Goal: Task Accomplishment & Management: Manage account settings

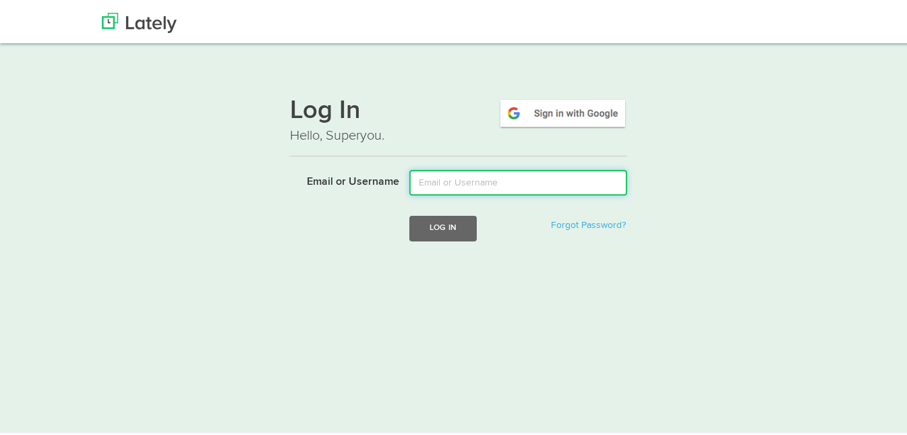
click at [495, 178] on input "Email or Username" at bounding box center [519, 180] width 218 height 26
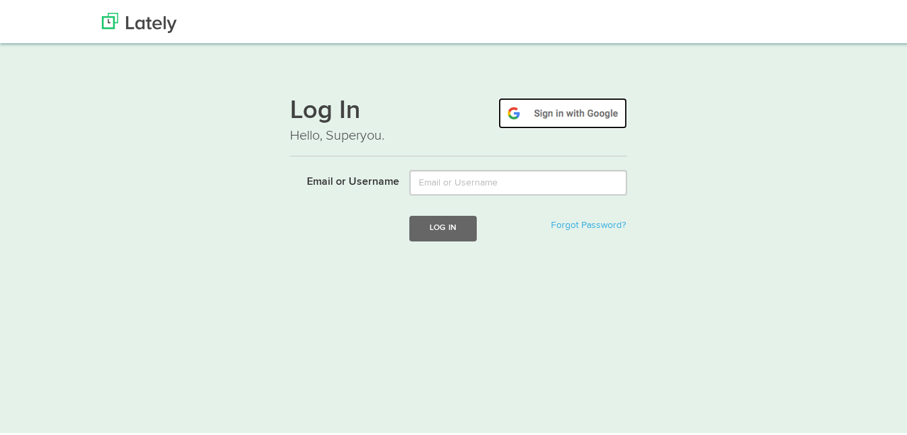
click at [564, 119] on img at bounding box center [563, 110] width 129 height 31
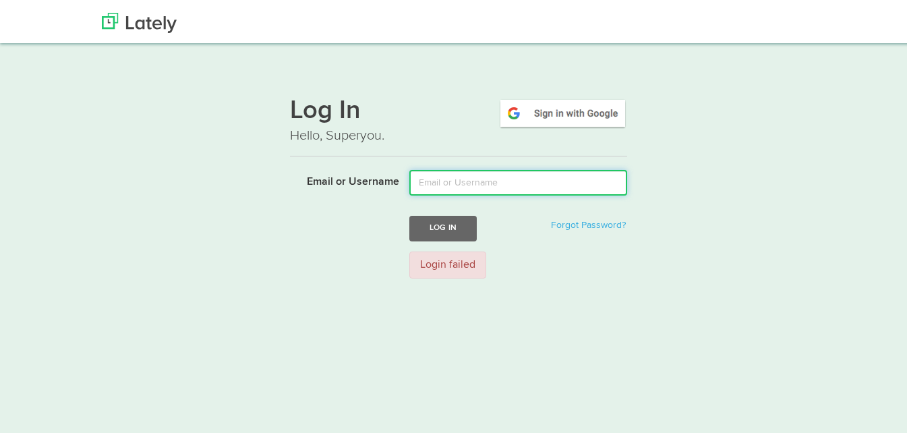
click at [500, 179] on input "Email or Username" at bounding box center [519, 180] width 218 height 26
type input "ariel difusion"
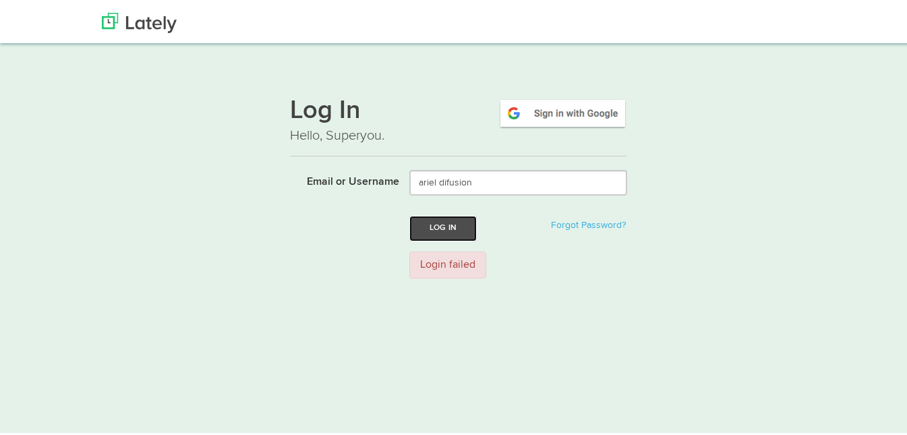
click at [462, 223] on button "Log In" at bounding box center [443, 225] width 67 height 25
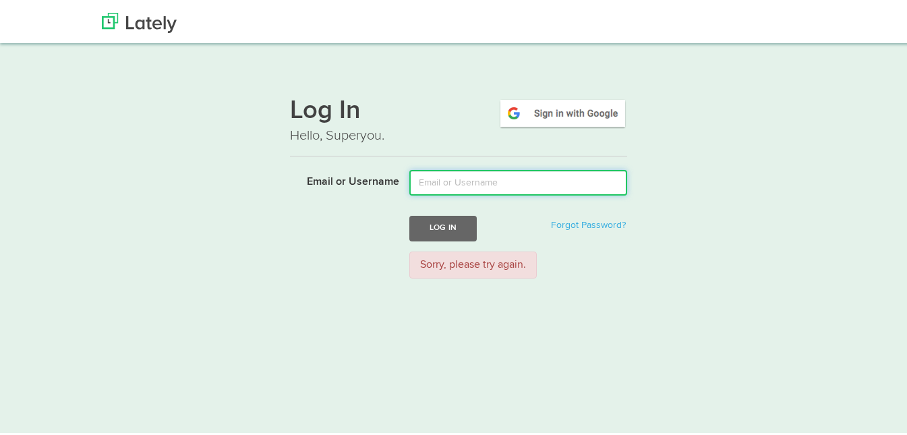
click at [466, 182] on input "Email or Username" at bounding box center [519, 180] width 218 height 26
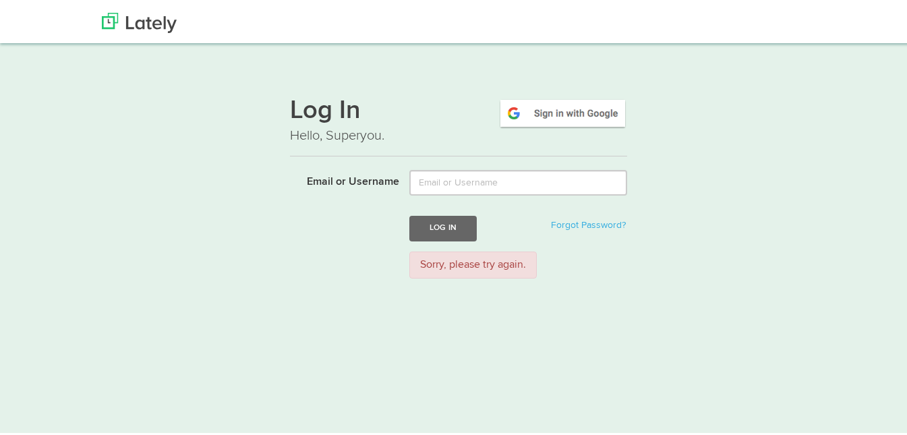
click at [648, 156] on div "Log In Hello, Superyou. Email or Username Log In Forgot Password? Sorry, please…" at bounding box center [459, 184] width 816 height 204
click at [587, 118] on img at bounding box center [563, 110] width 129 height 31
click at [563, 109] on img at bounding box center [563, 110] width 129 height 31
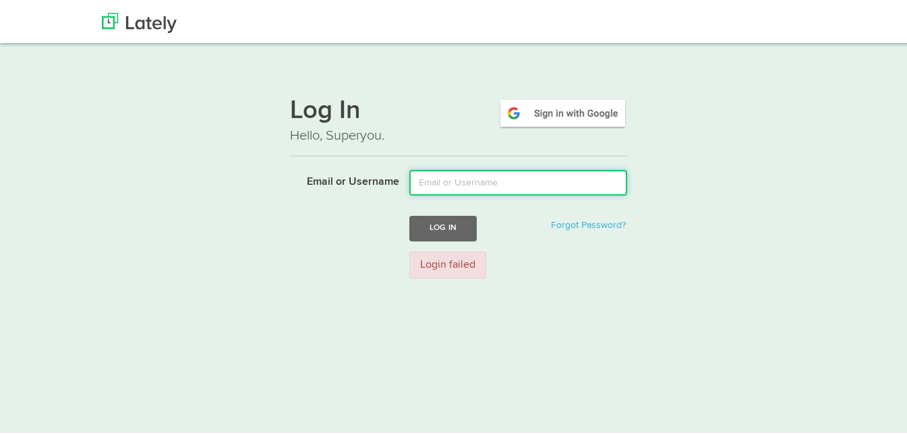
click at [451, 181] on input "Email or Username" at bounding box center [519, 180] width 218 height 26
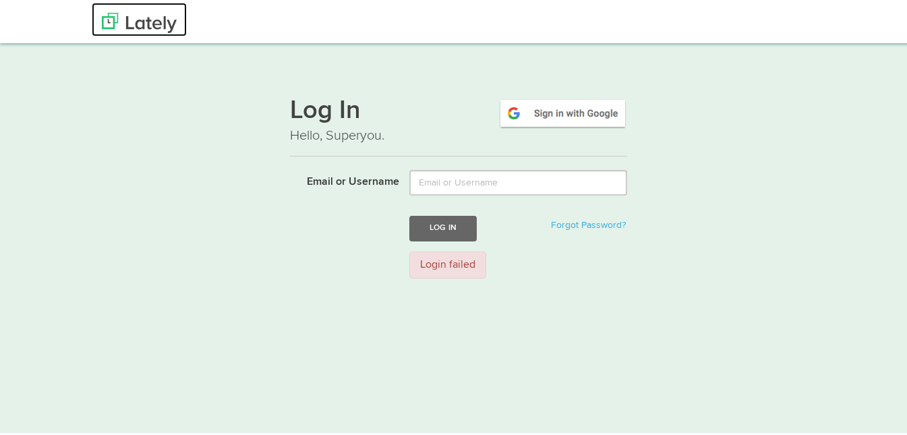
click at [121, 16] on img at bounding box center [139, 20] width 75 height 20
